Goal: Information Seeking & Learning: Learn about a topic

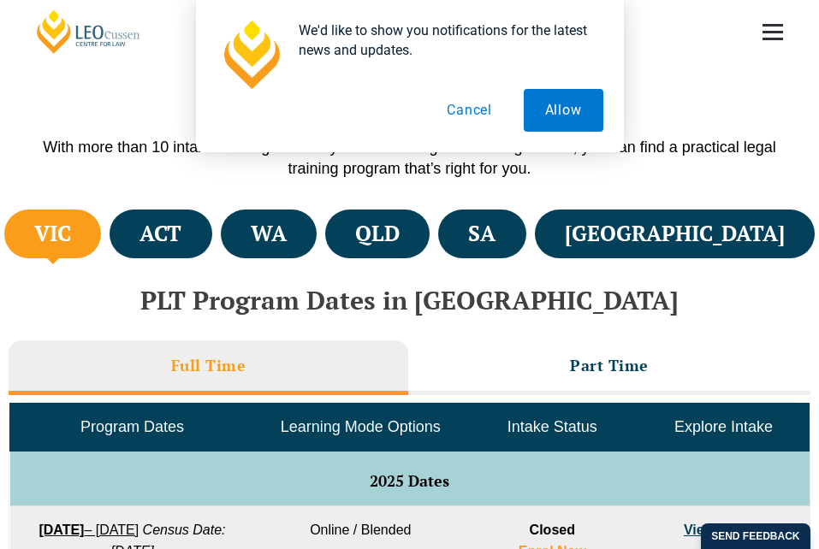
click at [460, 110] on button "Cancel" at bounding box center [469, 110] width 88 height 43
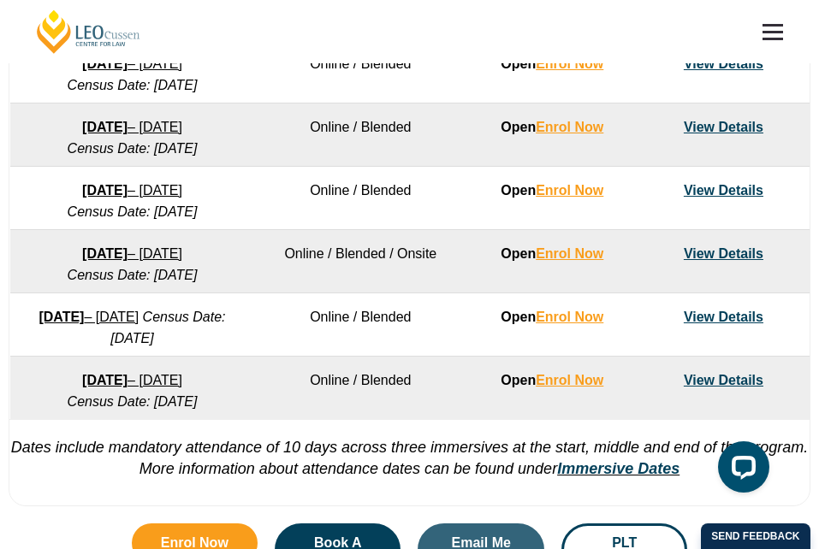
scroll to position [1198, 0]
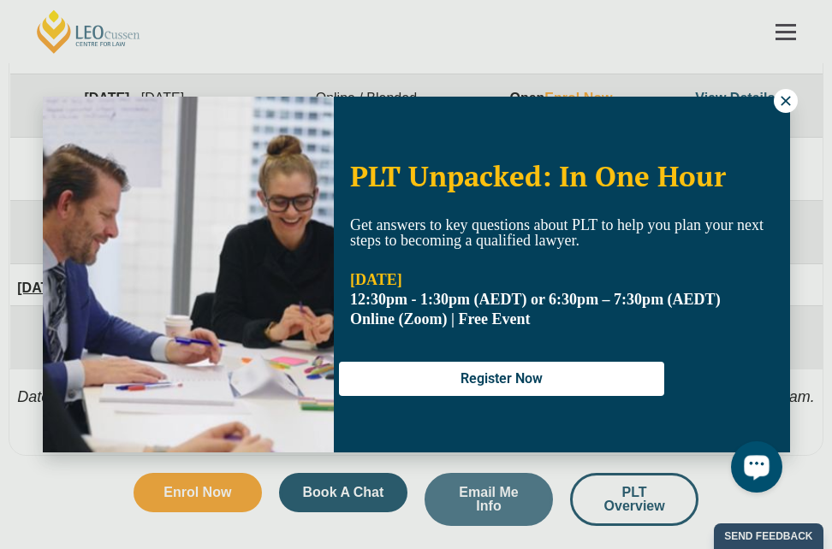
click at [787, 103] on icon at bounding box center [785, 100] width 9 height 9
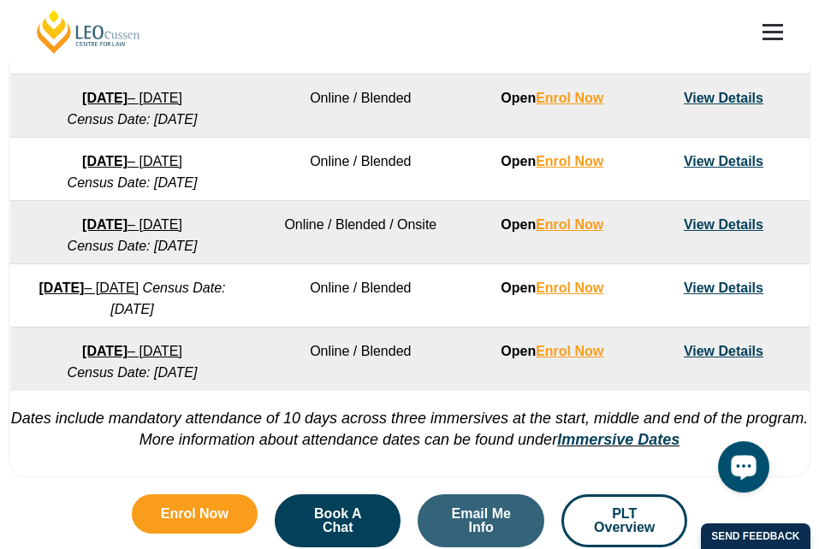
click at [736, 353] on link "View Details" at bounding box center [724, 351] width 80 height 15
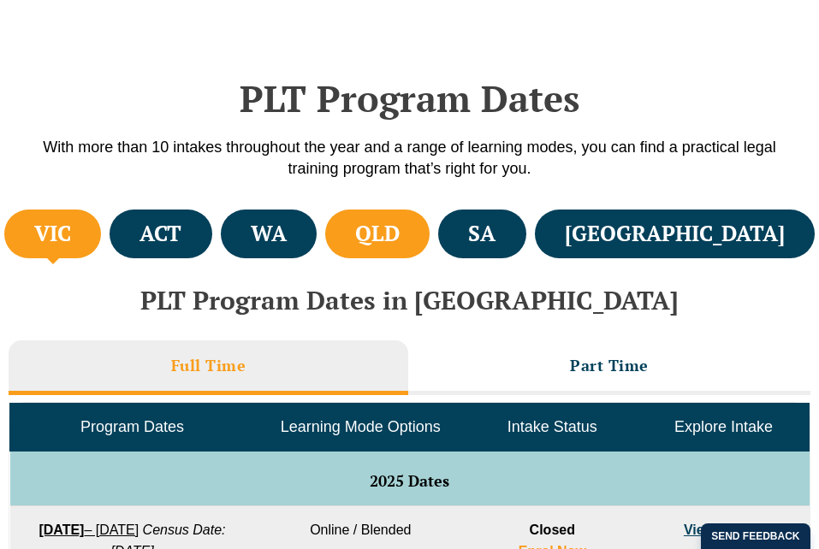
click at [400, 232] on h4 "QLD" at bounding box center [377, 234] width 45 height 28
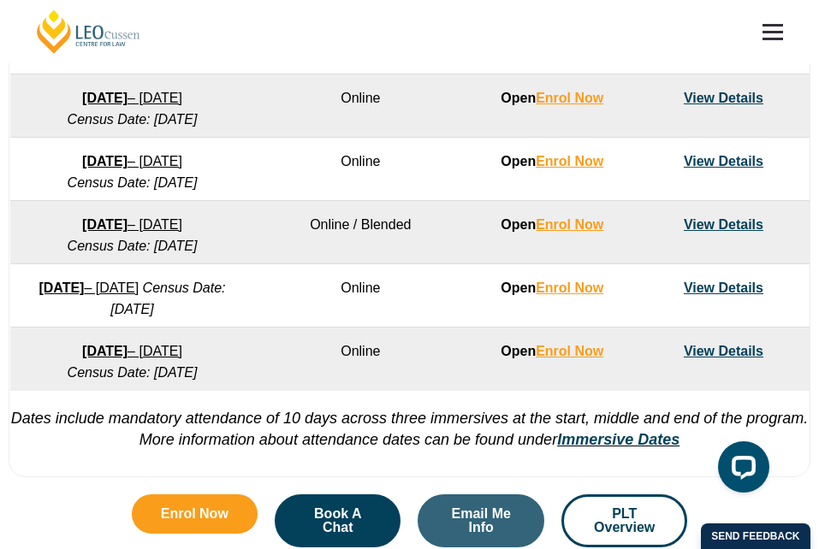
click at [713, 352] on link "View Details" at bounding box center [724, 351] width 80 height 15
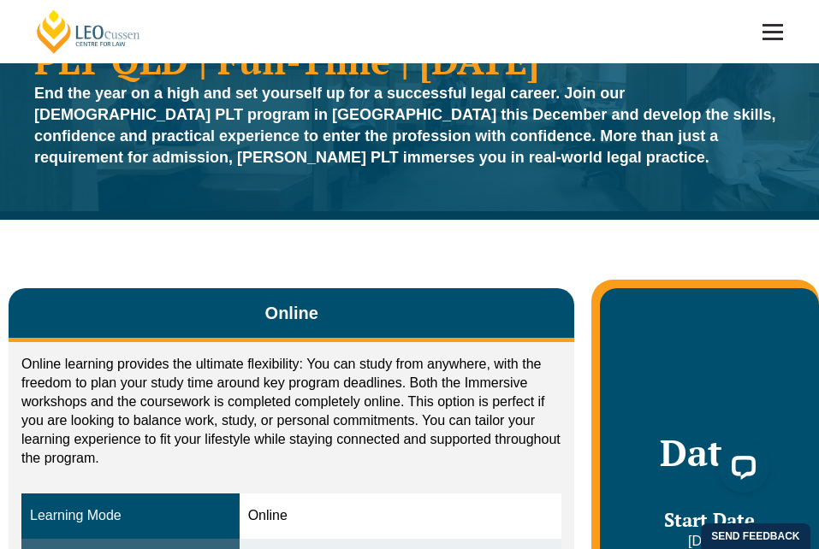
scroll to position [44, 0]
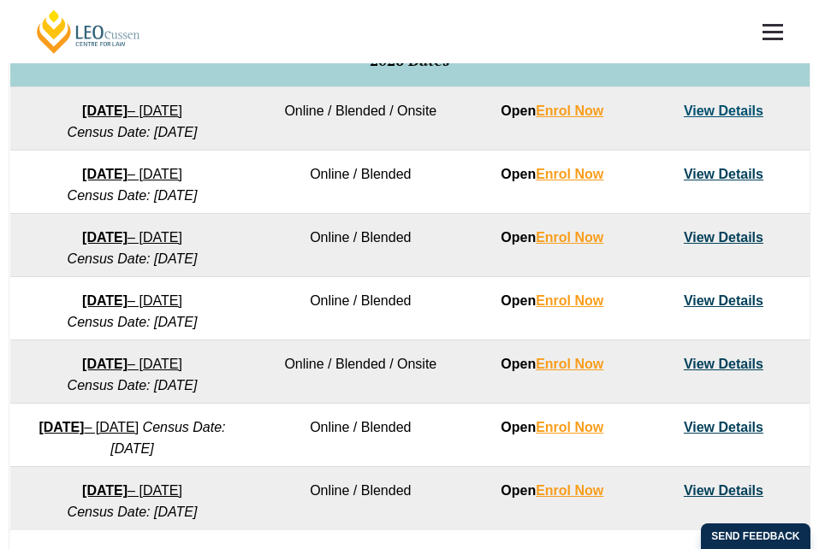
click at [493, 240] on div "Full Time Part Time Program Dates Learning Mode Options Intake Status Explore I…" at bounding box center [410, 177] width 802 height 879
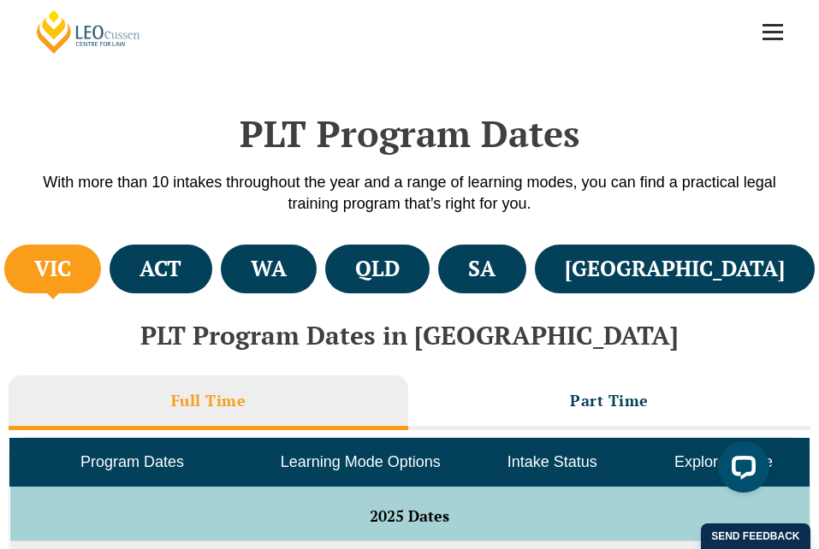
scroll to position [405, 0]
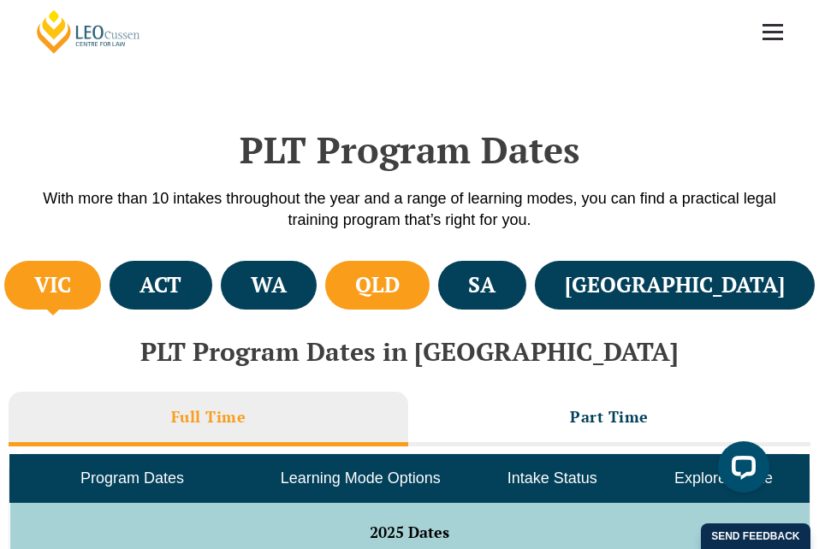
click at [400, 283] on h4 "QLD" at bounding box center [377, 285] width 45 height 28
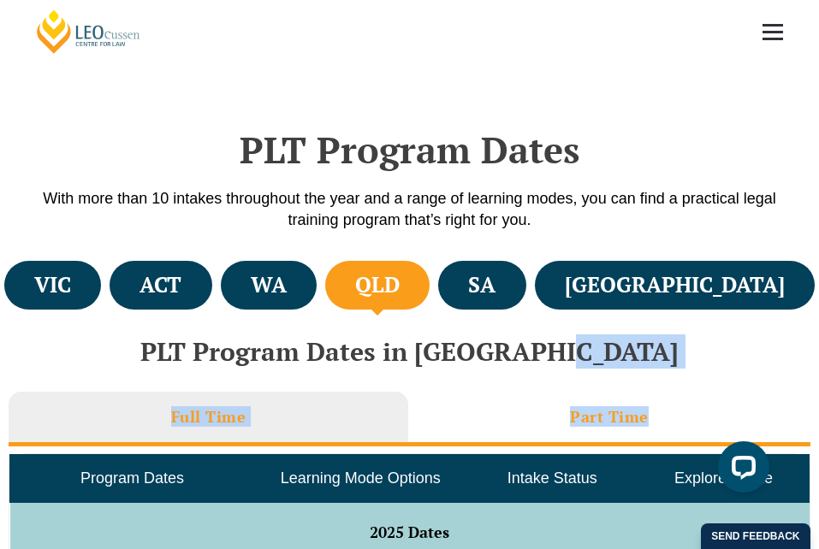
drag, startPoint x: 805, startPoint y: 355, endPoint x: 807, endPoint y: 401, distance: 45.4
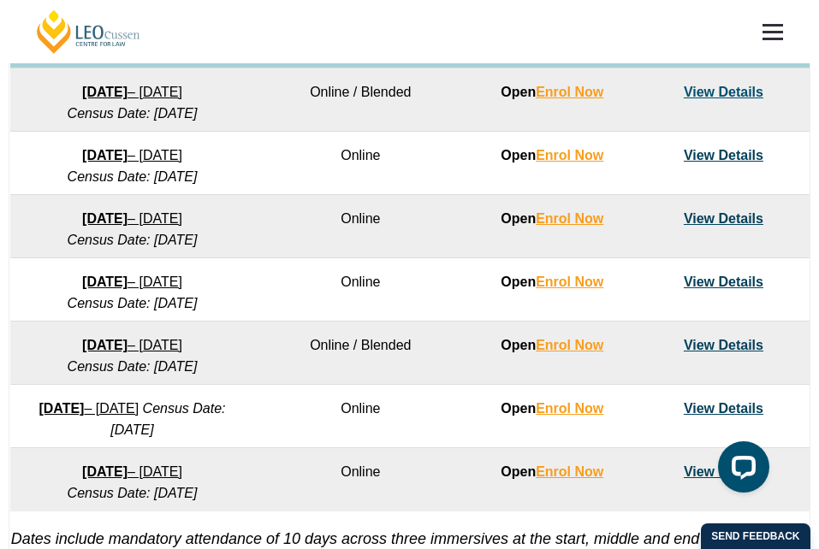
scroll to position [1101, 0]
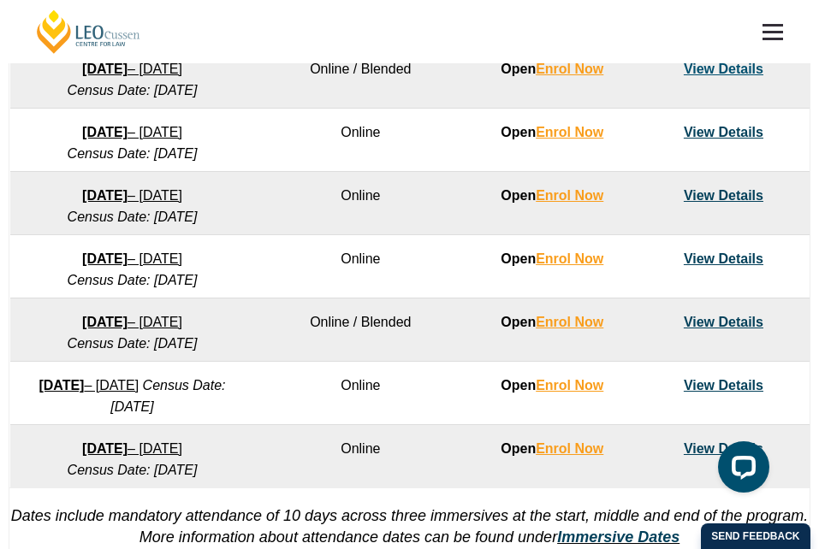
click at [139, 383] on link "21 September 2026 – 19 February 2027" at bounding box center [89, 385] width 100 height 15
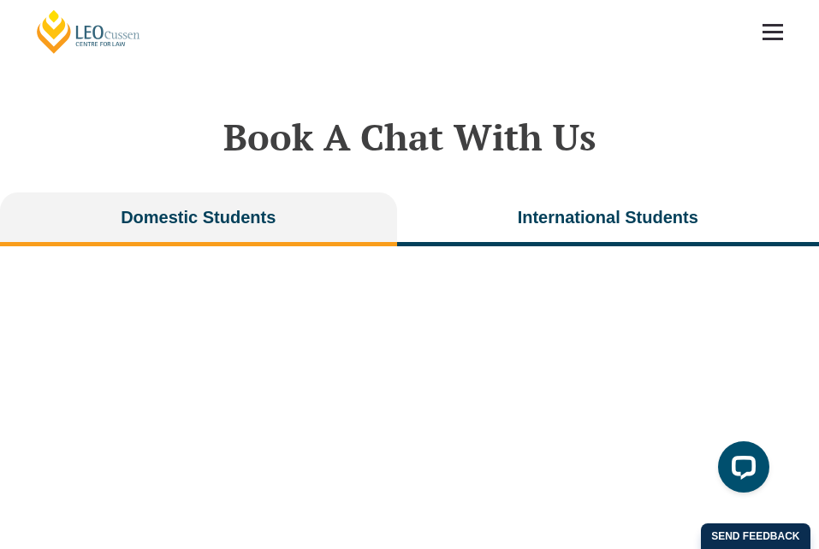
scroll to position [3411, 0]
